Goal: Transaction & Acquisition: Obtain resource

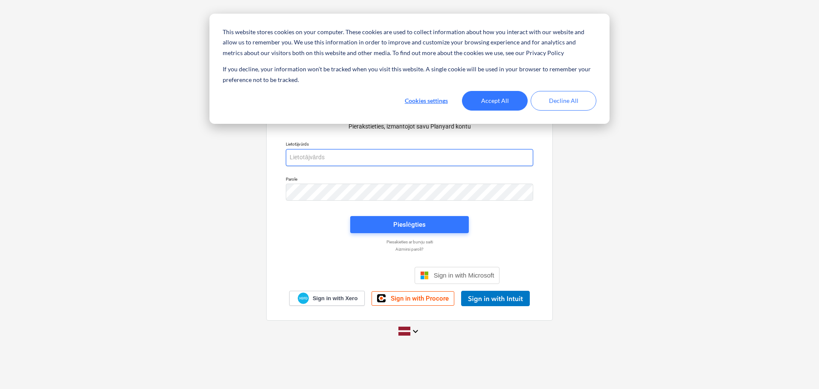
click at [388, 162] on body "This website stores cookies on your computer. These cookies are used to collect…" at bounding box center [409, 194] width 819 height 389
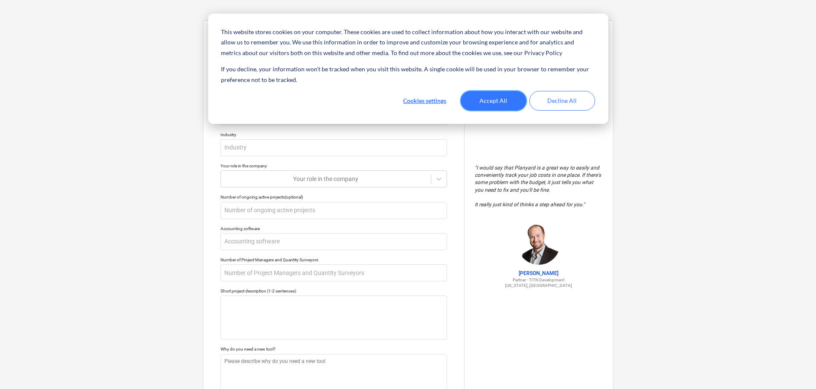
click at [493, 100] on button "Accept All" at bounding box center [494, 101] width 66 height 20
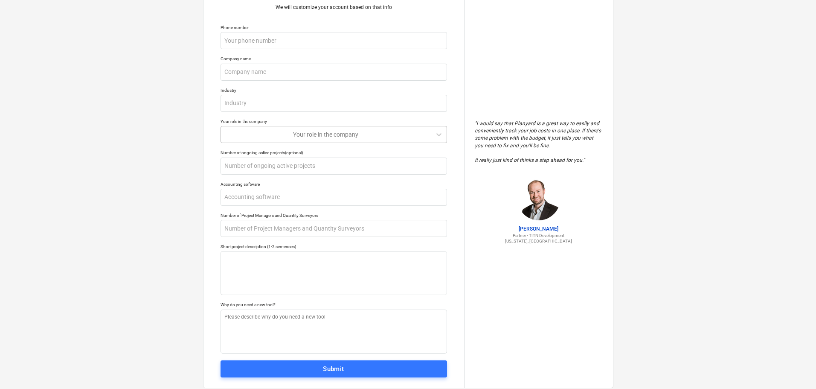
scroll to position [64, 0]
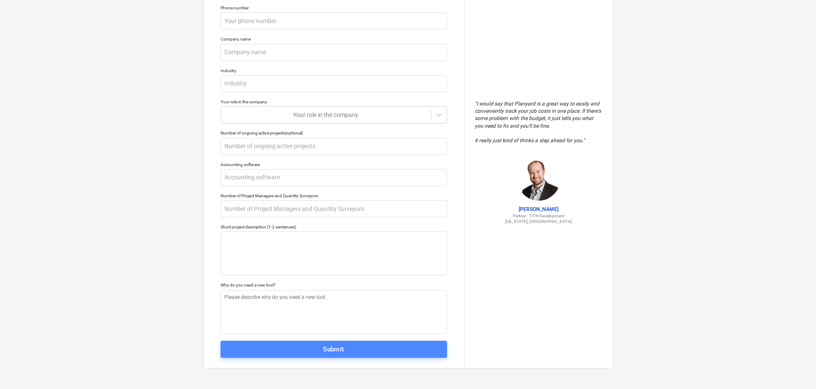
click at [362, 344] on span "Submit" at bounding box center [334, 348] width 208 height 11
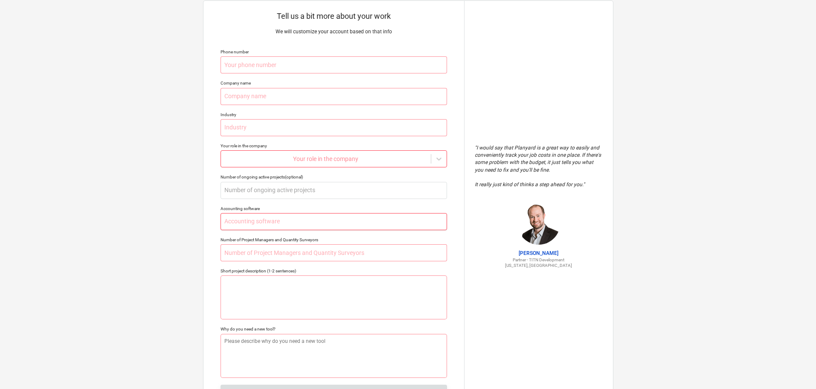
scroll to position [0, 0]
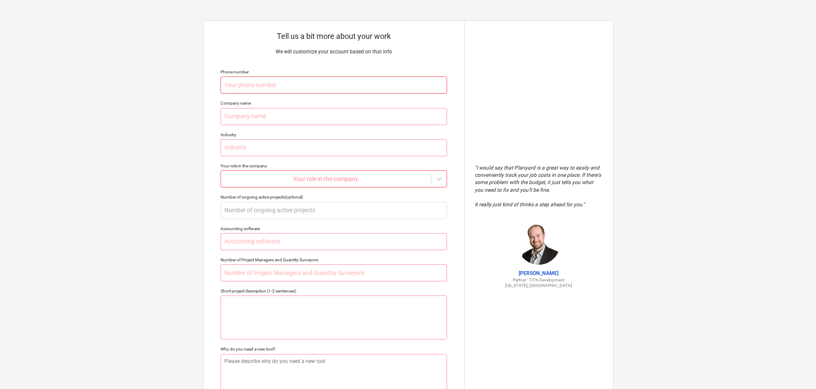
click at [262, 78] on input "text" at bounding box center [334, 84] width 226 height 17
type textarea "x"
type input "2"
type textarea "x"
type input "29"
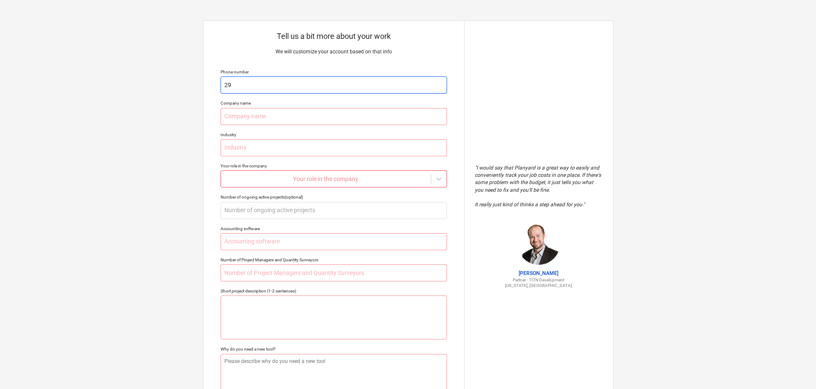
type textarea "x"
type input "292"
type textarea "x"
type input "2923"
type textarea "x"
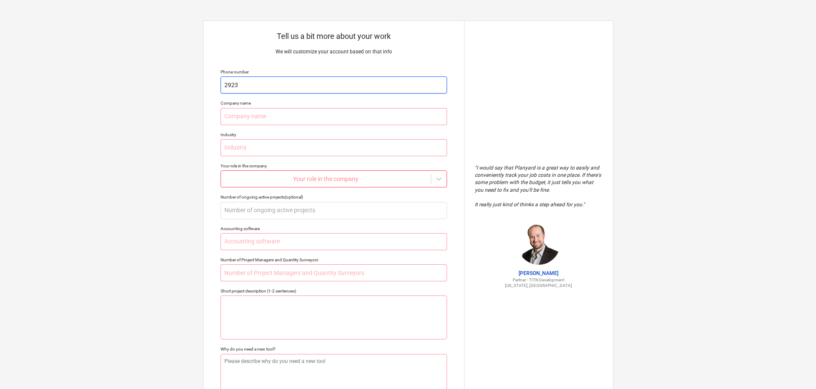
type input "29234"
type textarea "x"
type input "292341"
type textarea "x"
type input "2923415"
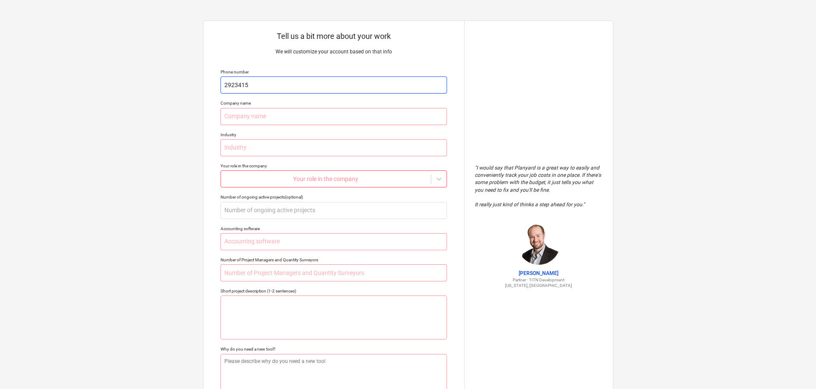
type textarea "x"
type input "29234156"
click at [340, 107] on p "Company name" at bounding box center [334, 103] width 226 height 7
click at [341, 109] on input "text" at bounding box center [334, 116] width 226 height 17
type textarea "x"
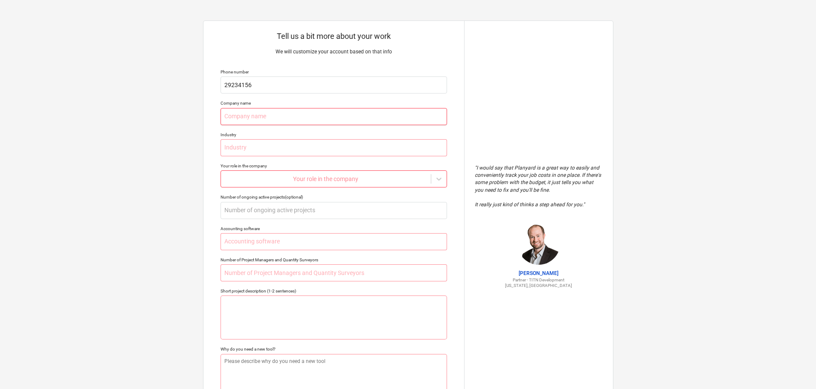
type input "K"
type textarea "x"
type input "Ki"
type textarea "x"
type input "Kik"
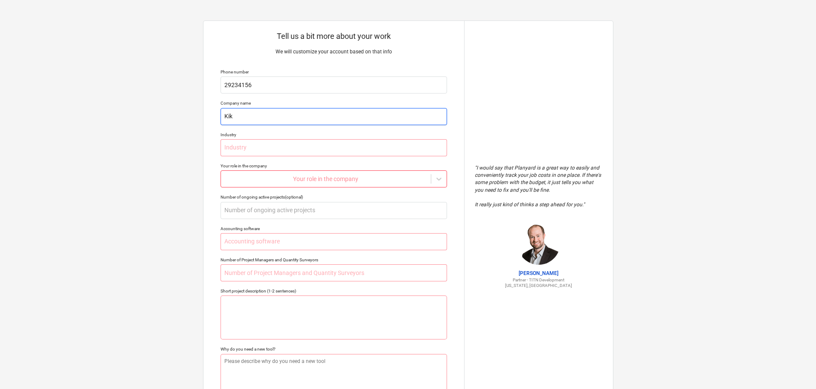
type textarea "x"
type input "KikM"
type textarea "x"
type input "KikMi"
type textarea "x"
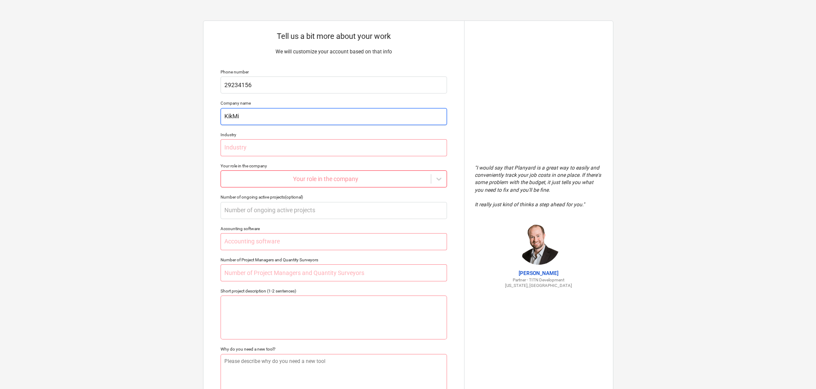
type input "KikMik"
type textarea "x"
type input "KikMik"
type textarea "x"
type input "KikMik b"
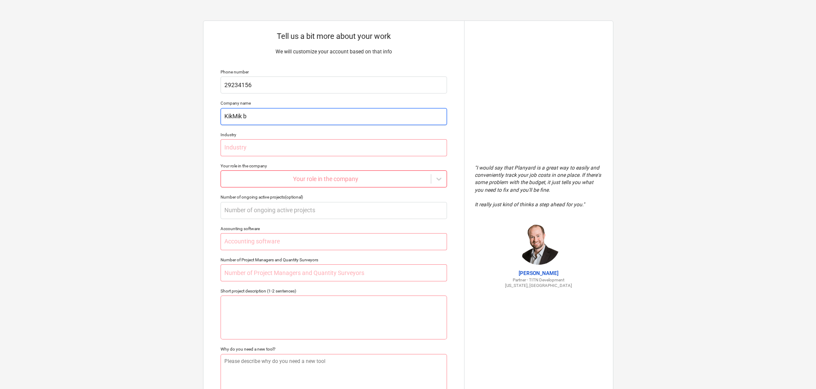
type textarea "x"
type input "KikMik bŪ"
type textarea "x"
type input "KikMik bŪV"
type textarea "x"
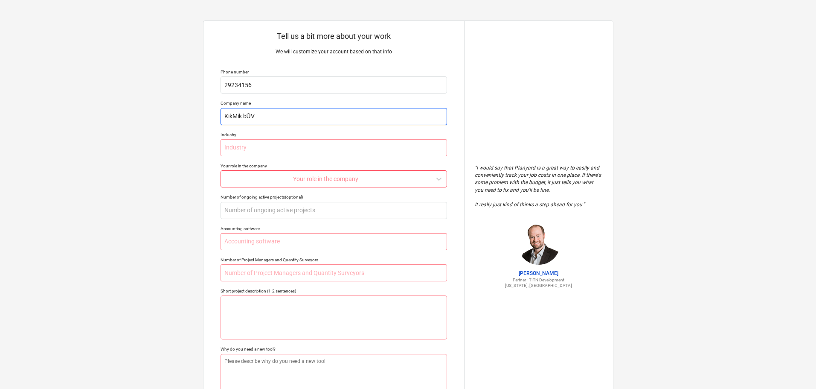
type input "KikMik bŪVE"
type textarea "x"
type input "KikMik bŪV"
type textarea "x"
type input "KikMik bŪ"
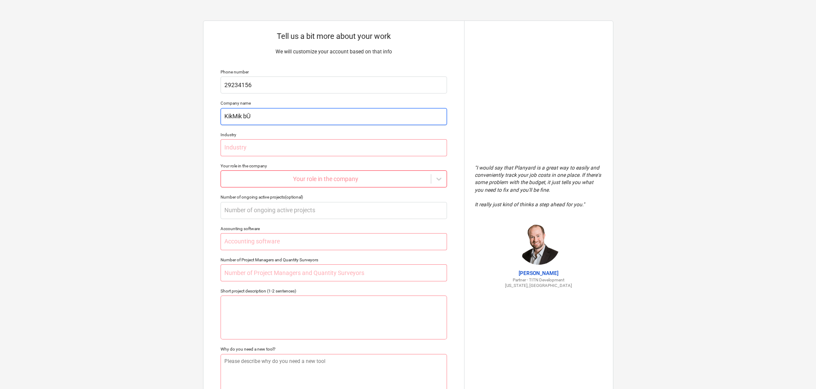
type textarea "x"
type input "KikMik b"
type textarea "x"
type input "KikMik"
type textarea "x"
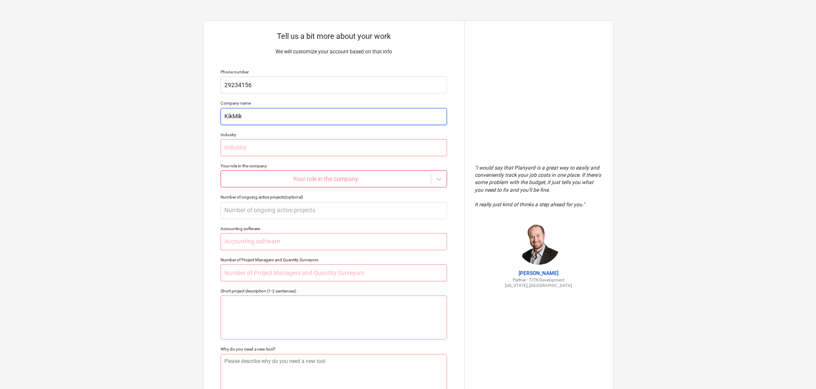
type input "KikMik B"
type textarea "x"
type input "KikMik Bū"
type textarea "x"
type input "KikMik Būv"
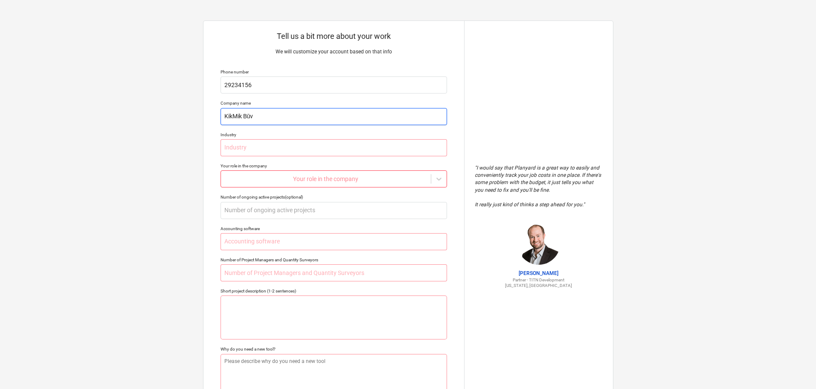
type textarea "x"
type input "KikMik Būve"
type textarea "x"
type input "KikMik Būve"
type textarea "x"
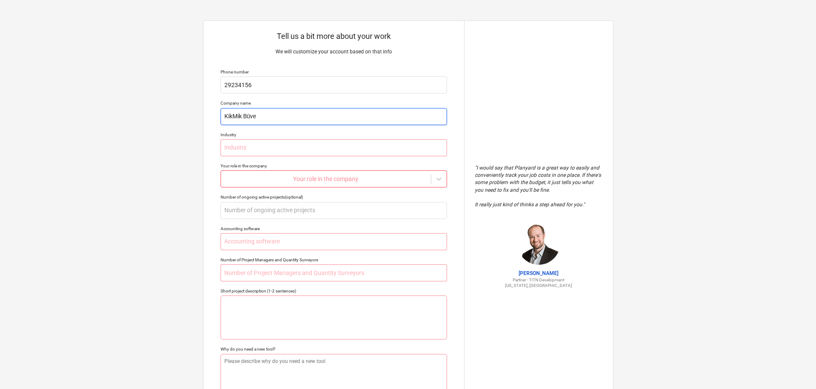
type input "KikMik Būve s"
type textarea "x"
type input "KikMik Būve si"
type textarea "x"
type input "KikMik Būve sia"
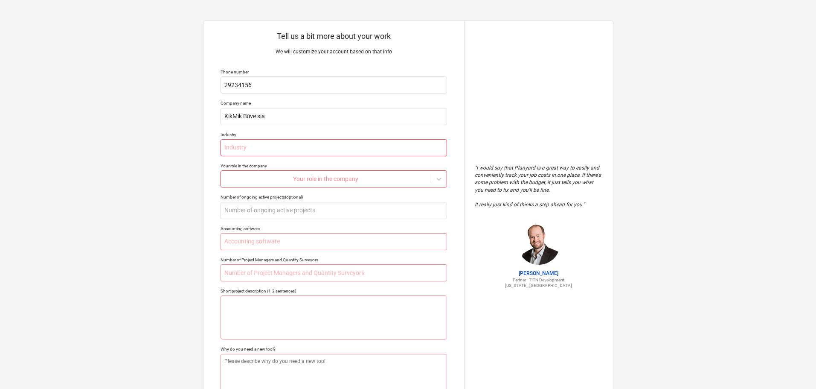
click at [306, 142] on input "text" at bounding box center [334, 147] width 226 height 17
type textarea "x"
type input "B"
type textarea "x"
type input "Bū"
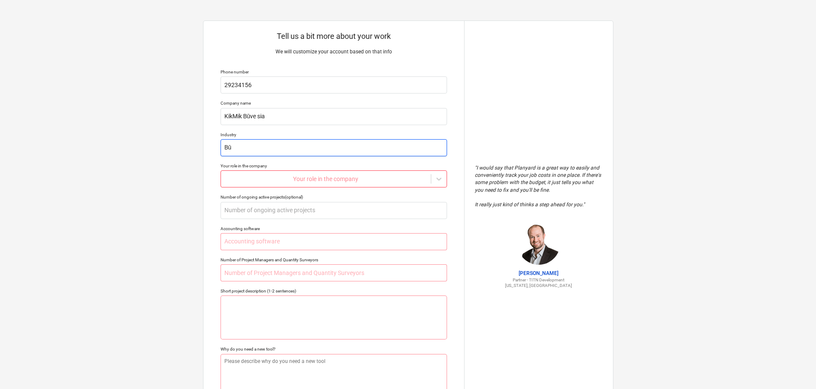
type textarea "x"
type input "Būv"
type textarea "x"
type input "Būvn"
type textarea "x"
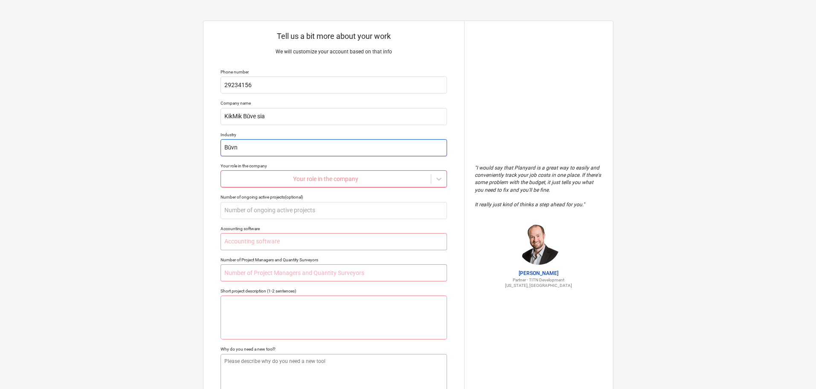
type input "Būvni"
type textarea "x"
type input "Būvnic"
type textarea "x"
type input "Būvnicī"
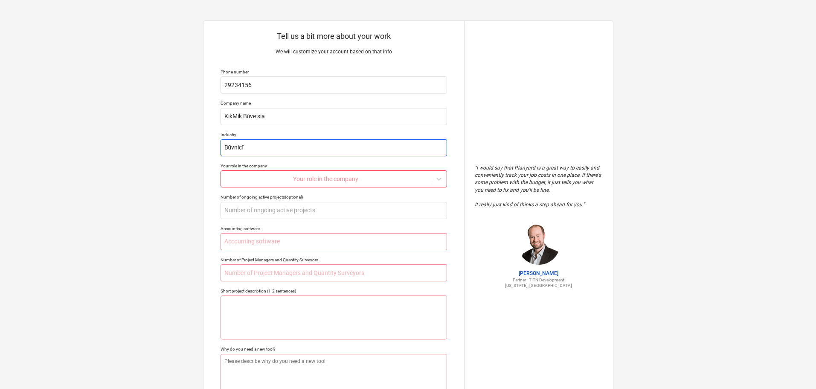
type textarea "x"
type input "Būvnicīb"
type textarea "x"
type input "Būvnicība"
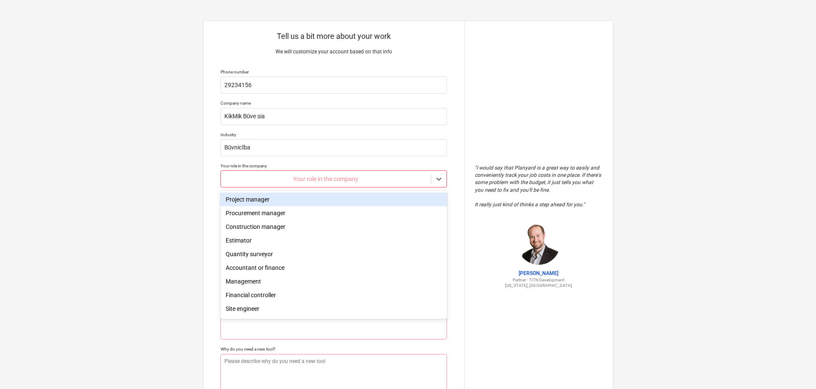
click at [335, 183] on div "Your role in the company" at bounding box center [326, 179] width 210 height 12
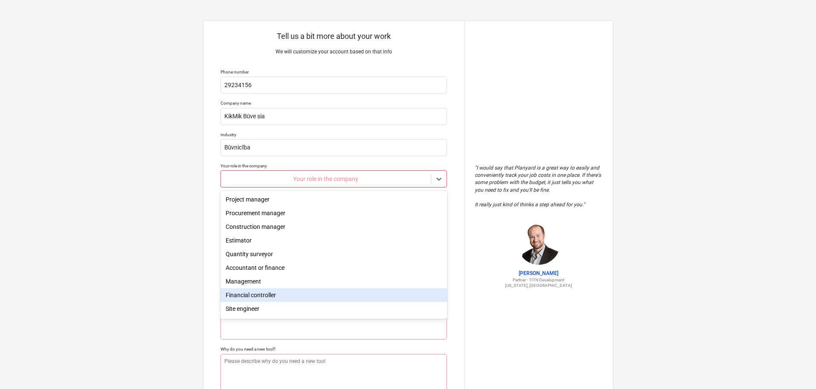
scroll to position [30, 0]
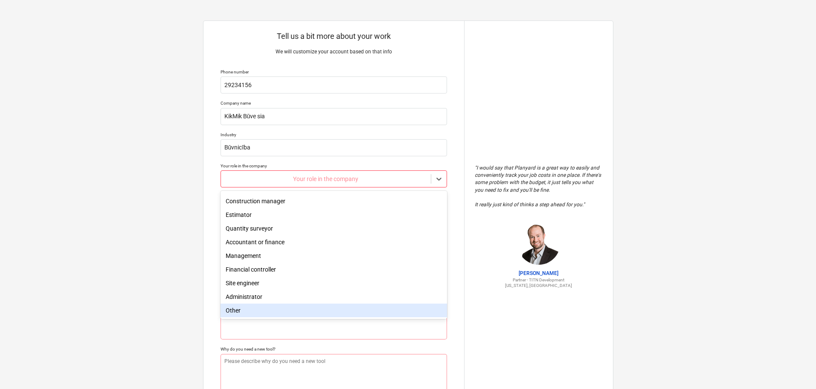
click at [256, 308] on div "Other" at bounding box center [334, 310] width 226 height 14
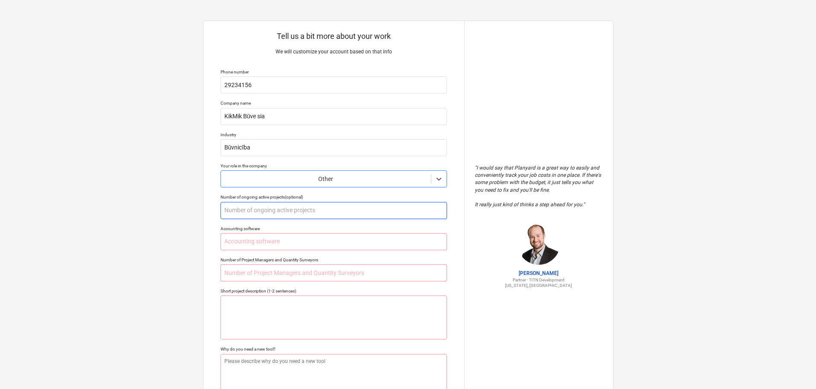
click at [282, 211] on input "text" at bounding box center [334, 210] width 226 height 17
type textarea "x"
type input "1"
click at [276, 243] on input "text" at bounding box center [334, 241] width 226 height 17
type textarea "x"
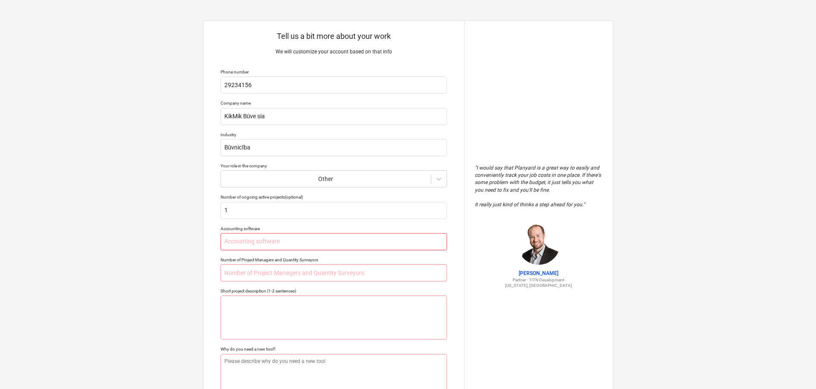
type input "N"
type textarea "x"
type input "NA"
type textarea "x"
type input "NAv"
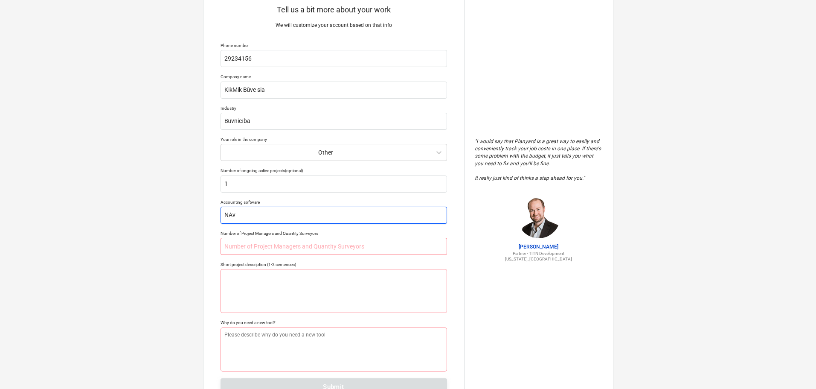
scroll to position [64, 0]
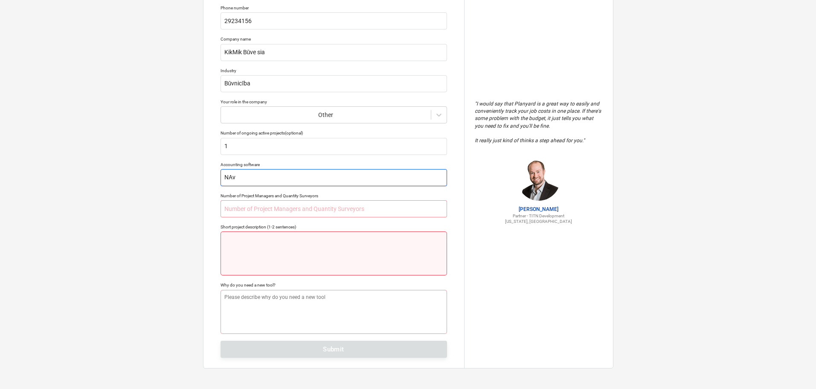
type textarea "x"
type input "NA"
type textarea "x"
type input "N"
type textarea "x"
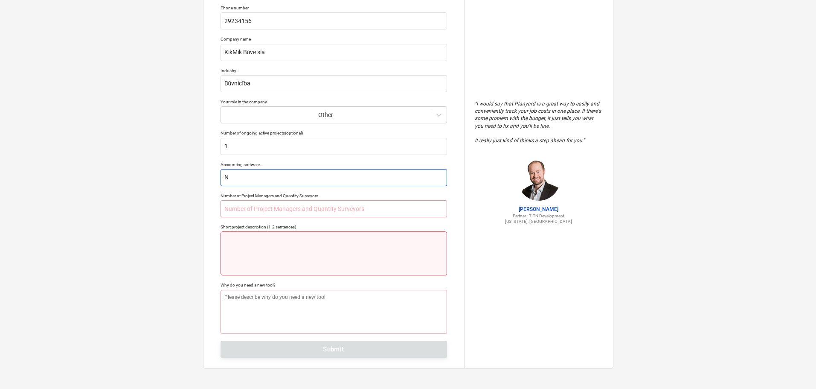
type input "Na"
type textarea "x"
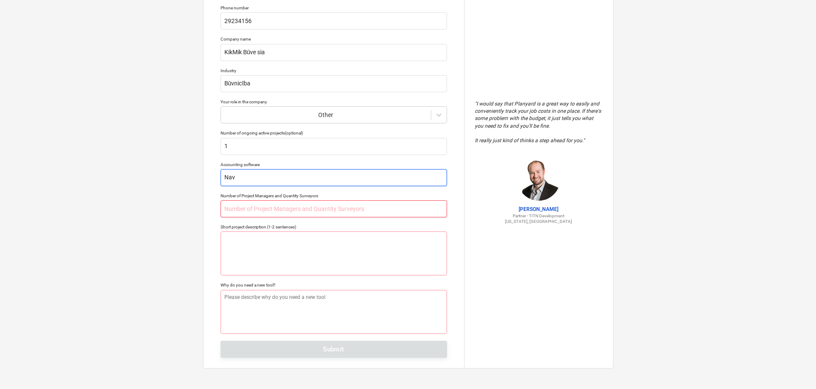
type input "Nav"
click at [283, 210] on input "text" at bounding box center [334, 208] width 226 height 17
type textarea "x"
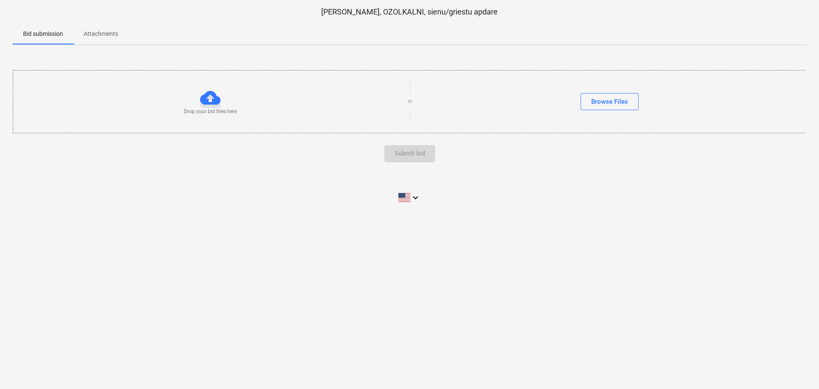
click at [99, 31] on p "Attachments" at bounding box center [101, 33] width 35 height 9
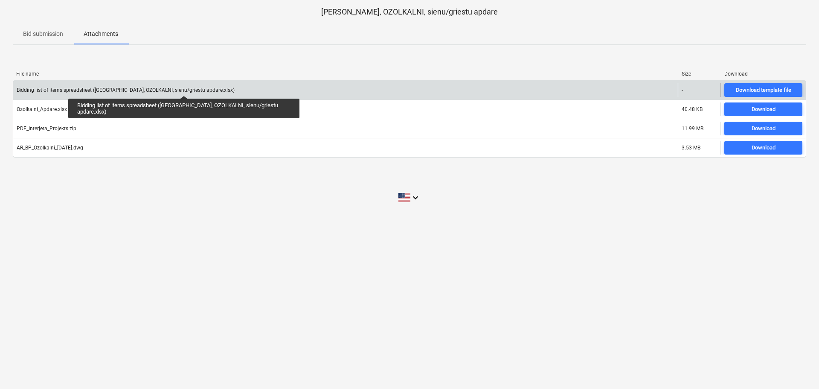
click at [181, 88] on div "Bidding list of items spreadsheet ([GEOGRAPHIC_DATA], OZOLKALNI, sienu/griestu …" at bounding box center [126, 90] width 218 height 6
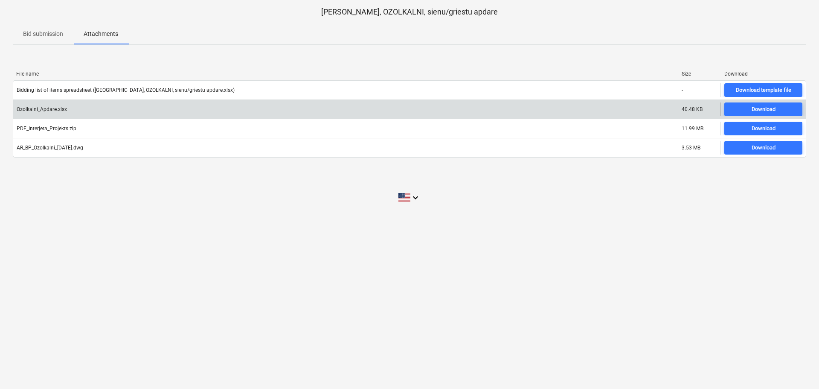
click at [38, 113] on div "Ozolkalni_Apdare.xlsx" at bounding box center [345, 109] width 665 height 14
click at [41, 111] on div "Ozolkalni_Apdare.xlsx" at bounding box center [42, 109] width 50 height 6
click at [747, 113] on span "Download" at bounding box center [763, 109] width 71 height 10
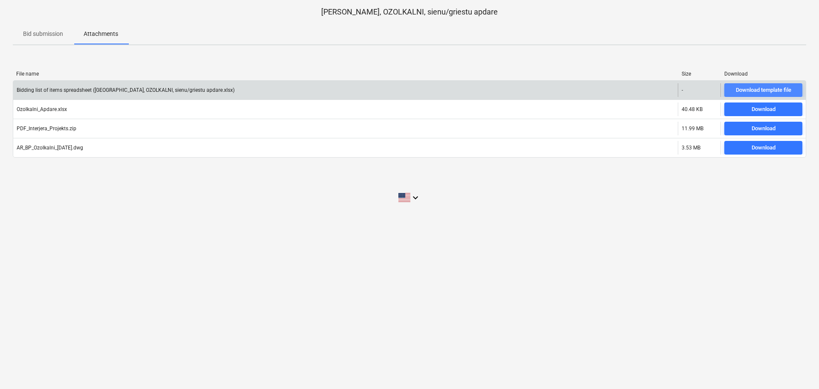
click at [746, 91] on div "Download template file" at bounding box center [763, 90] width 55 height 10
